Goal: Find contact information: Find contact information

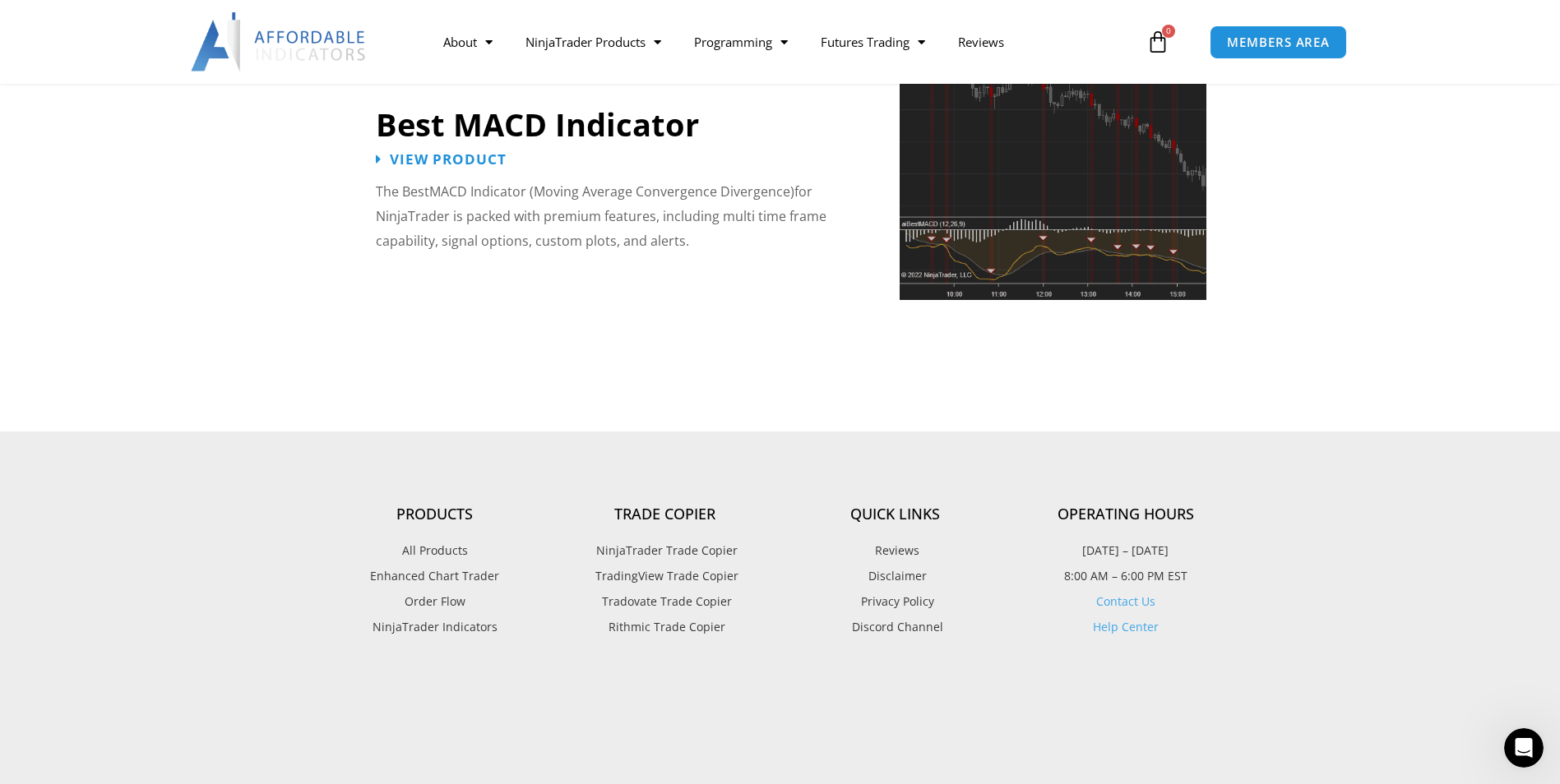
scroll to position [3864, 0]
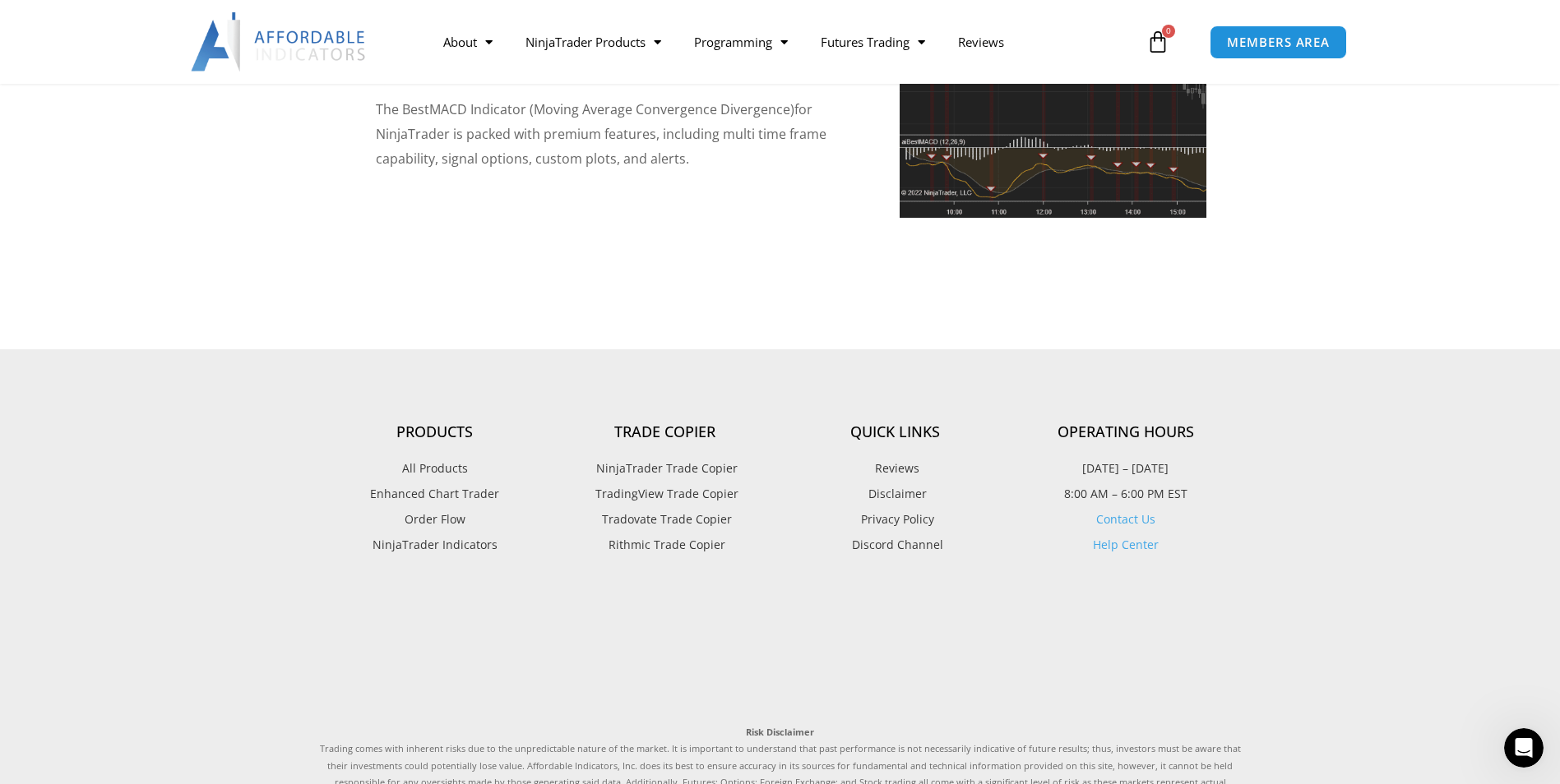
click at [1126, 511] on link "Contact Us" at bounding box center [1126, 519] width 59 height 15
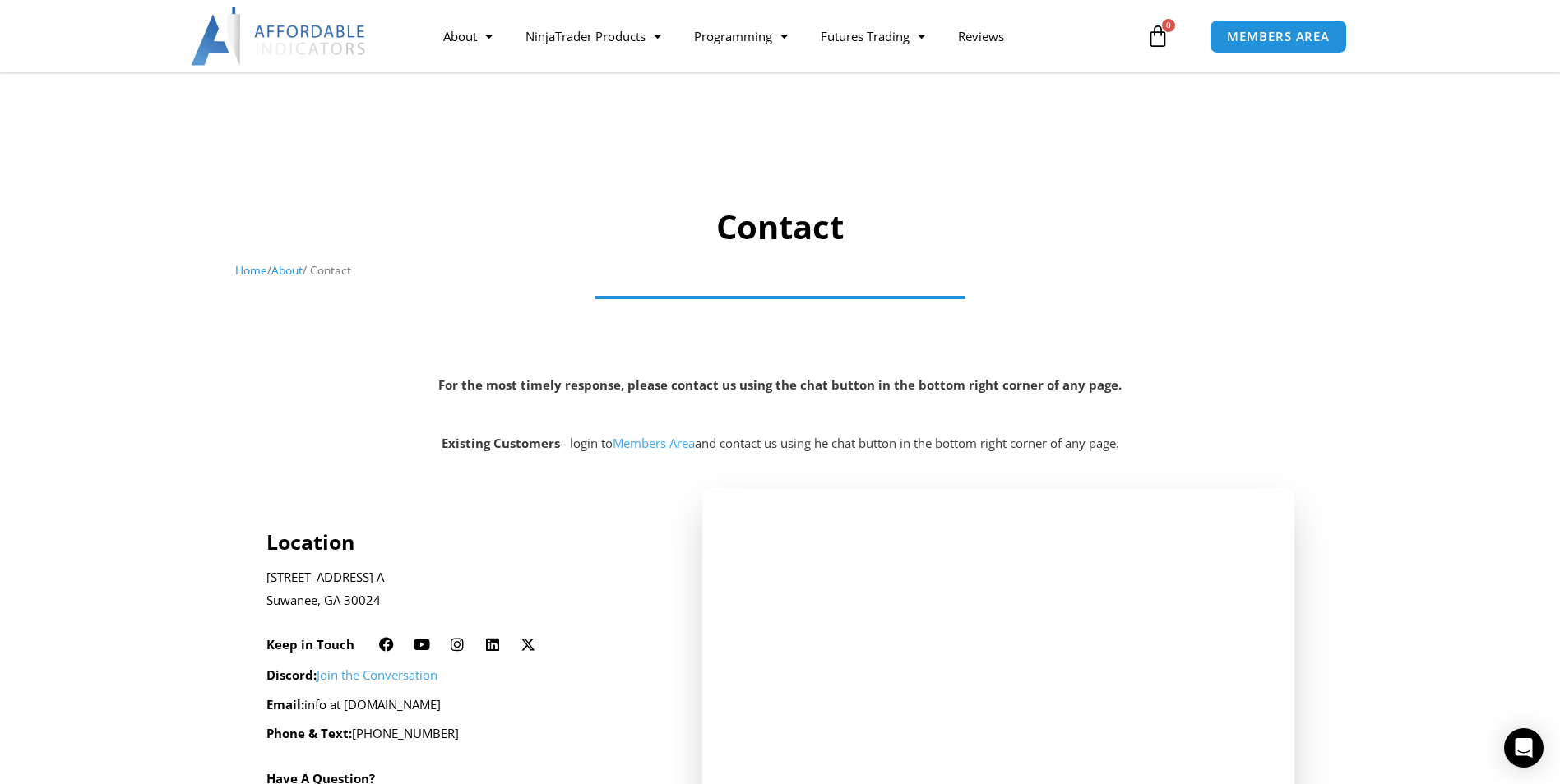
scroll to position [165, 0]
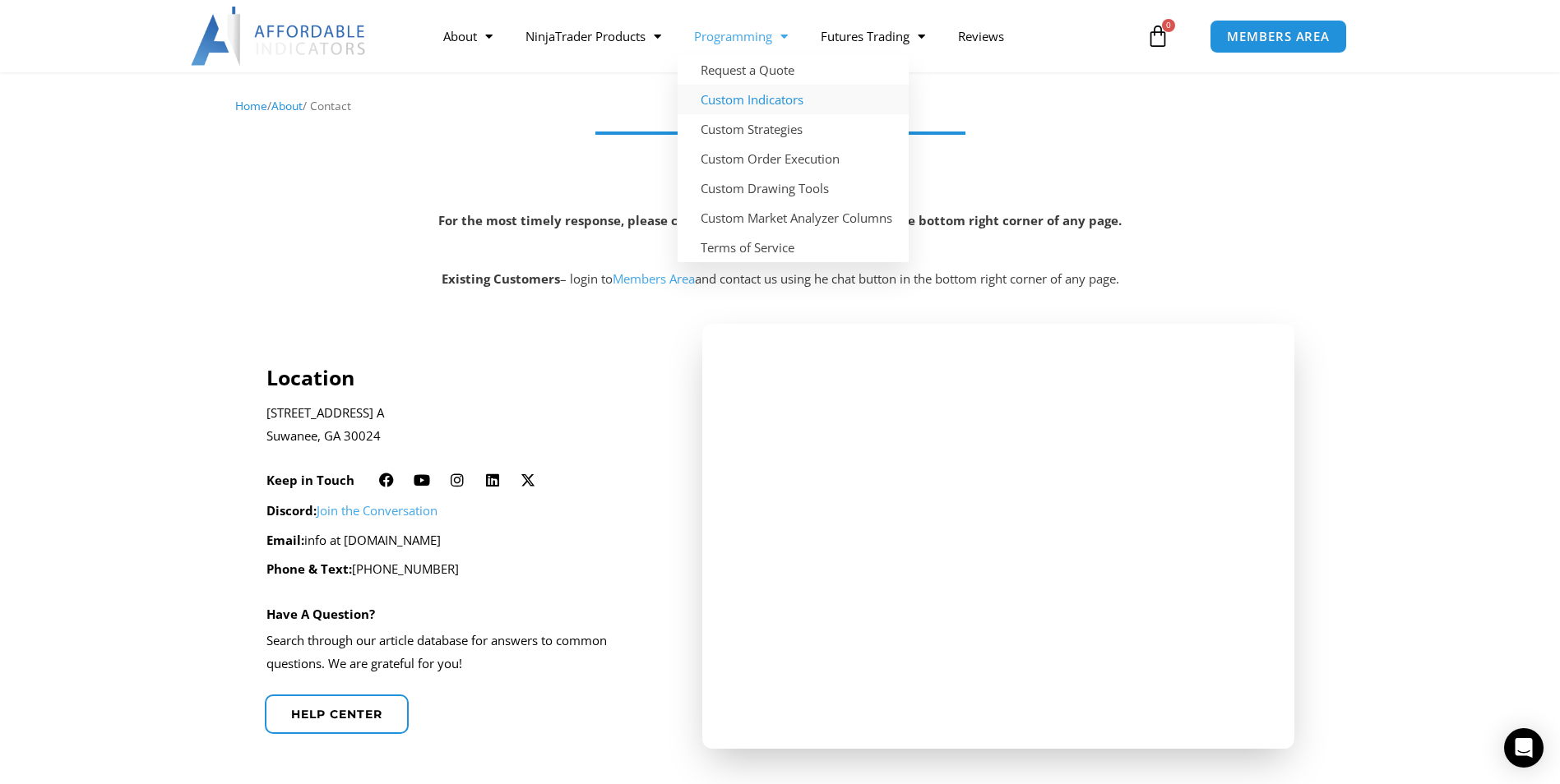
click at [761, 102] on link "Custom Indicators" at bounding box center [793, 99] width 231 height 29
